Goal: Navigation & Orientation: Find specific page/section

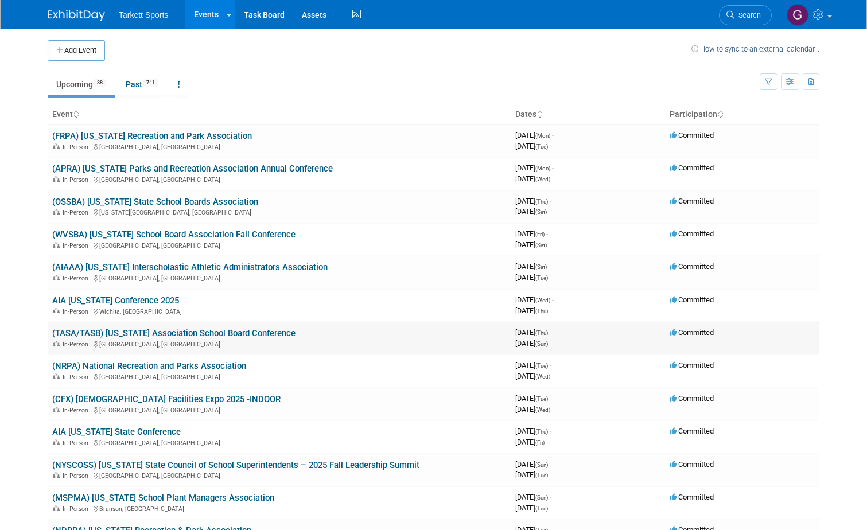
click at [147, 341] on div "In-Person [GEOGRAPHIC_DATA], [GEOGRAPHIC_DATA]" at bounding box center [279, 343] width 454 height 9
click at [114, 332] on link "(TASA/TASB) [US_STATE] Association School Board Conference" at bounding box center [173, 333] width 243 height 10
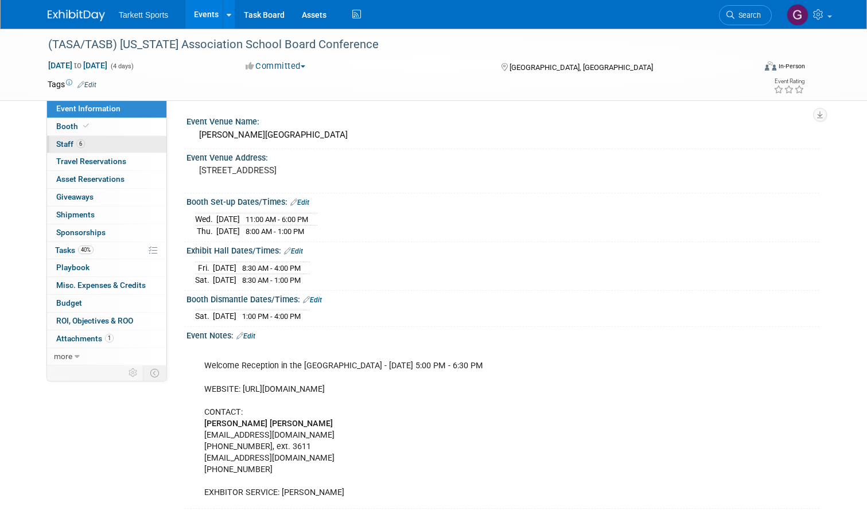
click at [56, 143] on span "Staff 6" at bounding box center [70, 143] width 29 height 9
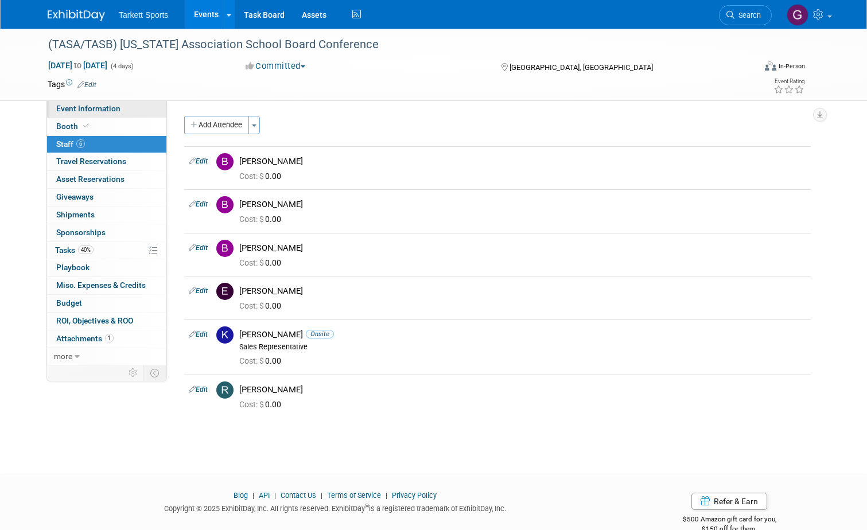
click at [77, 107] on span "Event Information" at bounding box center [88, 108] width 64 height 9
